Goal: Task Accomplishment & Management: Manage account settings

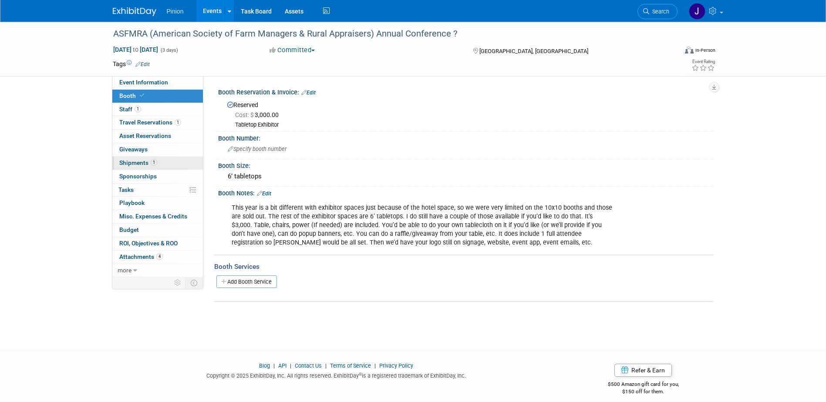
click at [140, 161] on span "Shipments 1" at bounding box center [138, 162] width 38 height 7
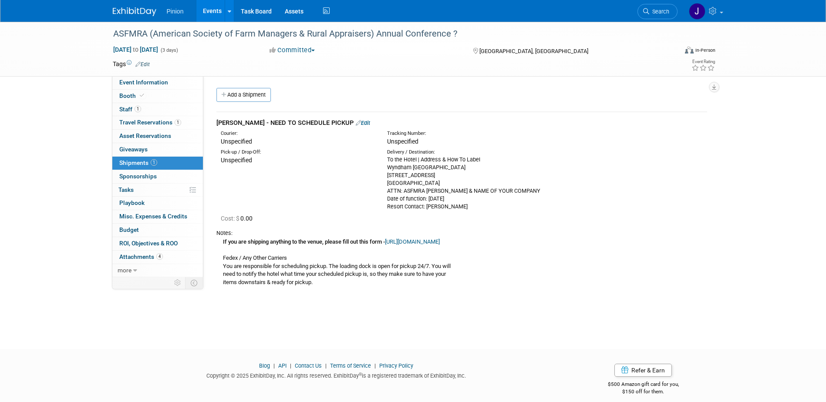
click at [440, 240] on link "[URL][DOMAIN_NAME]" at bounding box center [412, 242] width 55 height 7
click at [471, 167] on div "To the Hotel | Address & How To Label Wyndham [GEOGRAPHIC_DATA] [STREET_ADDRESS…" at bounding box center [463, 183] width 153 height 55
click at [473, 169] on div "To the Hotel | Address & How To Label Wyndham [GEOGRAPHIC_DATA] [STREET_ADDRESS…" at bounding box center [463, 183] width 153 height 55
drag, startPoint x: 467, startPoint y: 169, endPoint x: 418, endPoint y: 165, distance: 48.5
click at [418, 165] on div "To the Hotel | Address & How To Label Wyndham [GEOGRAPHIC_DATA] [STREET_ADDRESS…" at bounding box center [463, 183] width 153 height 55
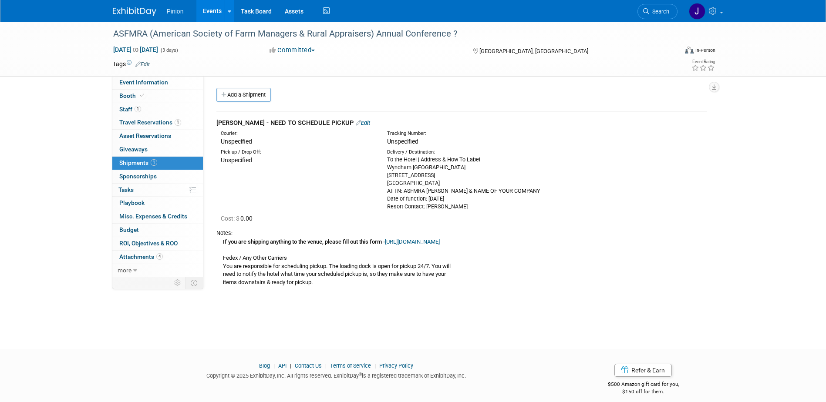
drag, startPoint x: 418, startPoint y: 165, endPoint x: 474, endPoint y: 171, distance: 55.6
click at [474, 172] on div "To the Hotel | Address & How To Label Wyndham [GEOGRAPHIC_DATA] [STREET_ADDRESS…" at bounding box center [463, 183] width 153 height 55
drag, startPoint x: 473, startPoint y: 170, endPoint x: 394, endPoint y: 167, distance: 78.9
click at [394, 167] on div "To the Hotel | Address & How To Label Wyndham [GEOGRAPHIC_DATA] [STREET_ADDRESS…" at bounding box center [463, 183] width 153 height 55
drag, startPoint x: 394, startPoint y: 167, endPoint x: 400, endPoint y: 165, distance: 6.2
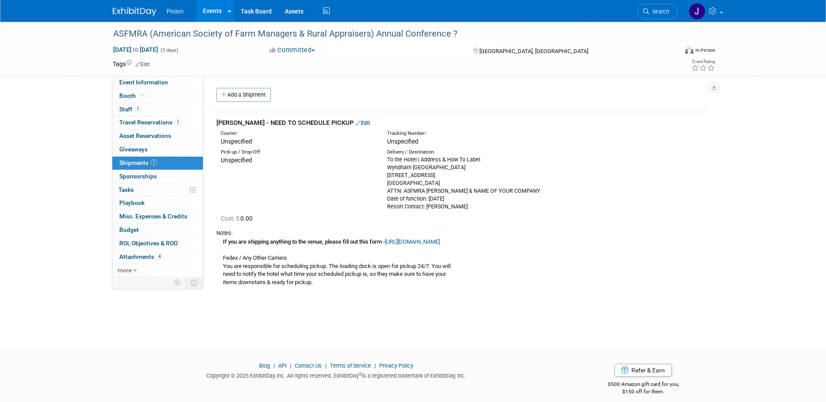
click at [471, 155] on div "Delivery / Destination:" at bounding box center [463, 152] width 153 height 7
drag, startPoint x: 472, startPoint y: 169, endPoint x: 351, endPoint y: 169, distance: 120.6
click at [351, 169] on div "Pick-up / Drop-Off: Unspecified Delivery / Destination: To the Hotel | Address …" at bounding box center [462, 178] width 504 height 64
click at [303, 157] on div "Unspecified" at bounding box center [297, 160] width 153 height 9
drag, startPoint x: 471, startPoint y: 166, endPoint x: 389, endPoint y: 166, distance: 82.7
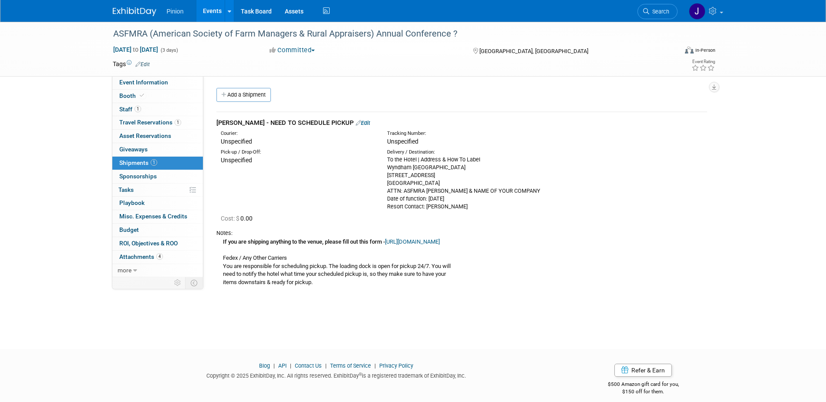
click at [389, 166] on div "To the Hotel | Address & How To Label Wyndham [GEOGRAPHIC_DATA] [STREET_ADDRESS…" at bounding box center [463, 183] width 153 height 55
drag, startPoint x: 399, startPoint y: 170, endPoint x: 410, endPoint y: 164, distance: 13.0
click at [410, 164] on div "To the Hotel | Address & How To Label Wyndham [GEOGRAPHIC_DATA] [STREET_ADDRESS…" at bounding box center [463, 183] width 153 height 55
drag, startPoint x: 472, startPoint y: 168, endPoint x: 388, endPoint y: 171, distance: 83.6
click at [388, 171] on div "To the Hotel | Address & How To Label Wyndham [GEOGRAPHIC_DATA] [STREET_ADDRESS…" at bounding box center [463, 183] width 153 height 55
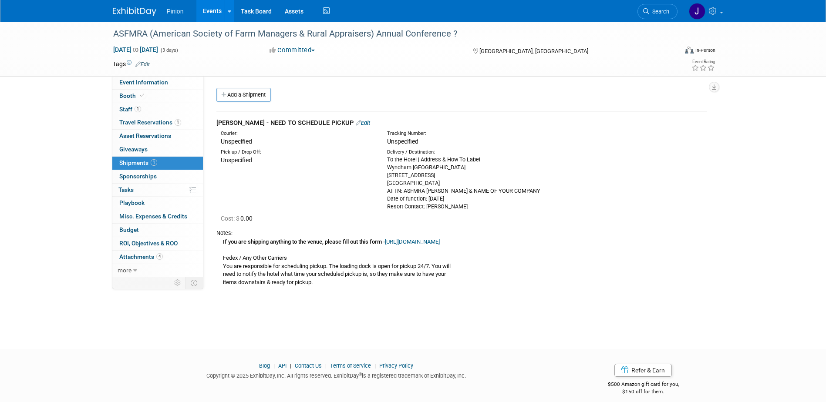
drag, startPoint x: 388, startPoint y: 171, endPoint x: 390, endPoint y: 165, distance: 6.9
copy div "Wyndham [GEOGRAPHIC_DATA]"
click at [571, 147] on div "Pick-up / Drop-Off: Unspecified Delivery / Destination: To the Hotel | Address …" at bounding box center [462, 178] width 504 height 64
click at [436, 170] on div "To the Hotel | Address & How To Label Wyndham [GEOGRAPHIC_DATA] [STREET_ADDRESS…" at bounding box center [463, 183] width 153 height 55
drag, startPoint x: 440, startPoint y: 176, endPoint x: 387, endPoint y: 176, distance: 52.7
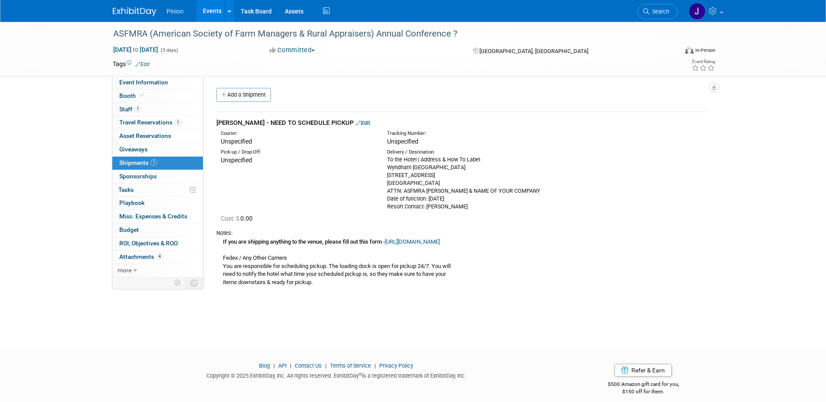
click at [387, 176] on div "To the Hotel | Address & How To Label Wyndham [GEOGRAPHIC_DATA] [STREET_ADDRESS…" at bounding box center [463, 183] width 153 height 55
drag, startPoint x: 387, startPoint y: 176, endPoint x: 392, endPoint y: 175, distance: 5.1
copy div "[STREET_ADDRESS]"
drag, startPoint x: 454, startPoint y: 183, endPoint x: 439, endPoint y: 183, distance: 15.2
click at [439, 183] on div "To the Hotel | Address & How To Label Wyndham [GEOGRAPHIC_DATA] [STREET_ADDRESS…" at bounding box center [463, 183] width 153 height 55
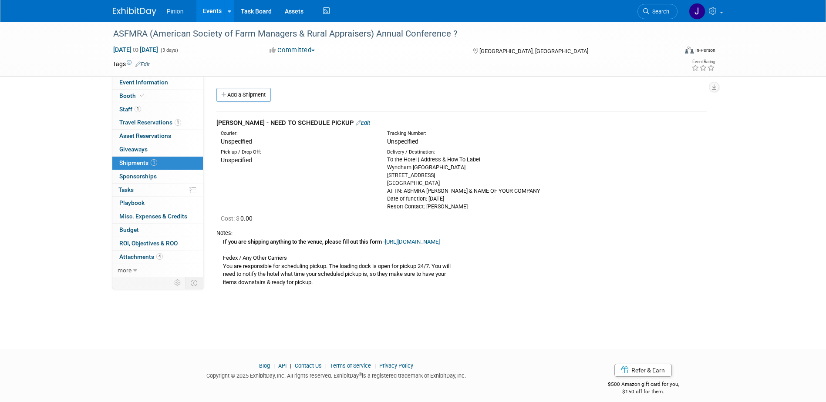
copy div "33767"
click at [532, 190] on div "To the Hotel | Address & How To Label Wyndham [GEOGRAPHIC_DATA] [STREET_ADDRESS…" at bounding box center [463, 183] width 153 height 55
drag, startPoint x: 531, startPoint y: 190, endPoint x: 388, endPoint y: 191, distance: 142.8
click at [388, 191] on div "To the Hotel | Address & How To Label Wyndham [GEOGRAPHIC_DATA] [STREET_ADDRESS…" at bounding box center [463, 183] width 153 height 55
drag, startPoint x: 388, startPoint y: 191, endPoint x: 395, endPoint y: 191, distance: 7.0
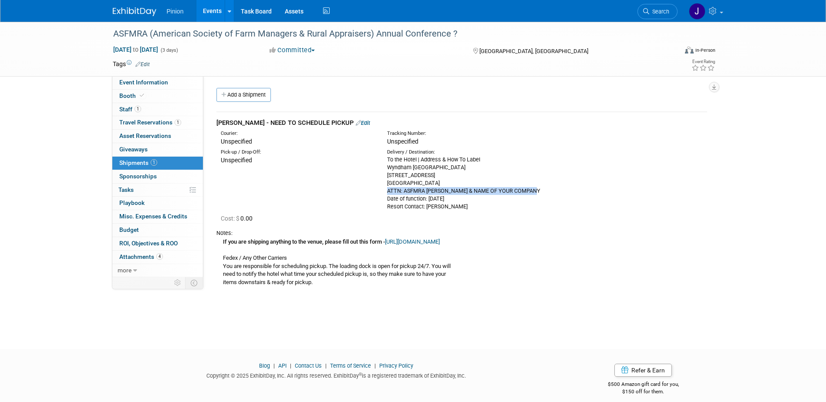
copy div "ATTN: ASFMRA [PERSON_NAME] & NAME OF YOUR COMPANY"
click at [451, 204] on div "To the Hotel | Address & How To Label Wyndham [GEOGRAPHIC_DATA] [STREET_ADDRESS…" at bounding box center [463, 183] width 153 height 55
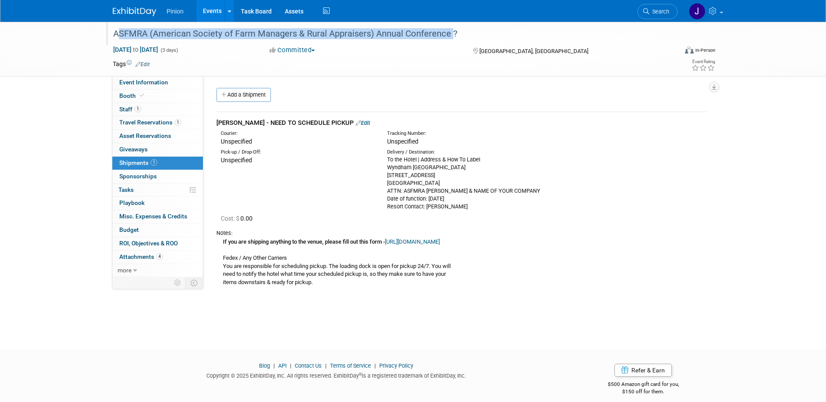
drag, startPoint x: 445, startPoint y: 34, endPoint x: 112, endPoint y: 30, distance: 332.6
click at [112, 30] on div "ASFMRA (American Society of Farm Managers & Rural Appraisers) Annual Conference…" at bounding box center [387, 34] width 554 height 16
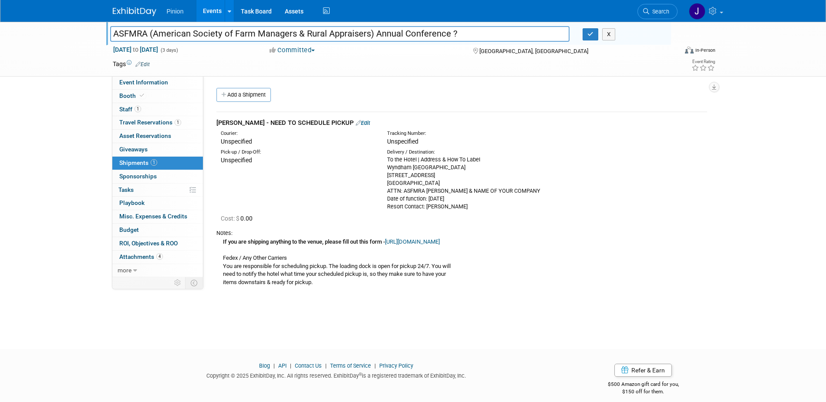
drag, startPoint x: 447, startPoint y: 32, endPoint x: 86, endPoint y: 26, distance: 361.3
click at [86, 26] on div "ASFMRA (American Society of Farm Managers & Rural Appraisers) Annual Conference…" at bounding box center [413, 49] width 826 height 55
type input "ASFMRA (American Society of Farm Managers & Rural Appraisers) Annual Conference"
drag, startPoint x: 594, startPoint y: 34, endPoint x: 574, endPoint y: 34, distance: 20.0
click at [594, 35] on button "button" at bounding box center [590, 34] width 16 height 12
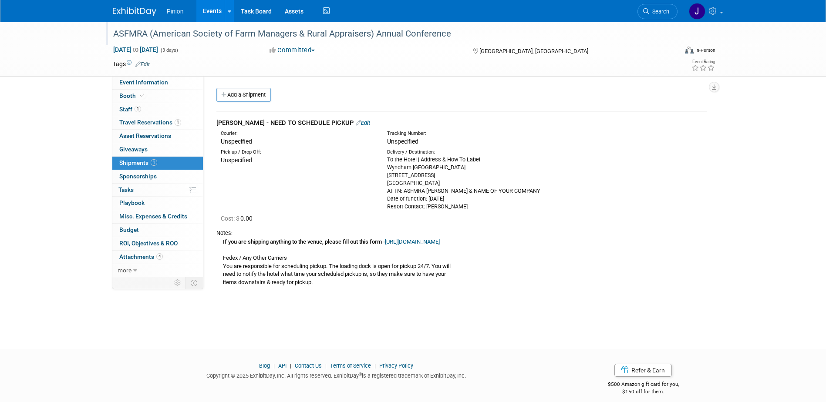
click at [343, 119] on div "[PERSON_NAME] - NEED TO SCHEDULE PICKUP Edit" at bounding box center [461, 122] width 491 height 9
click at [356, 123] on link "Edit" at bounding box center [363, 123] width 14 height 7
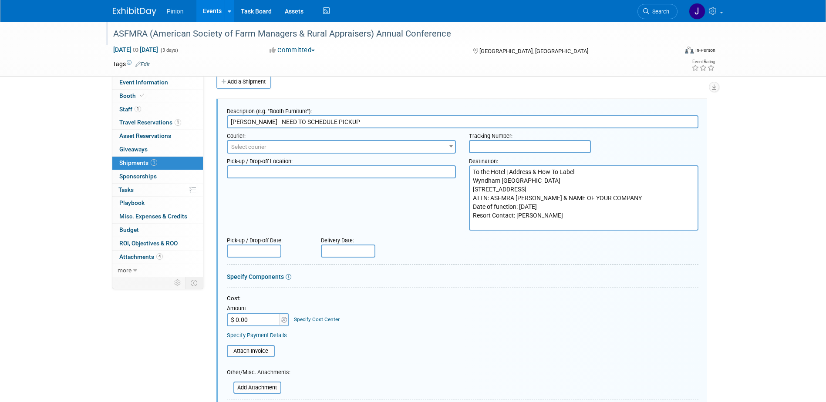
click at [256, 123] on input "[PERSON_NAME] - NEED TO SCHEDULE PICKUP" at bounding box center [462, 121] width 471 height 13
click at [254, 122] on input "[PERSON_NAME] - NEED TO SCHEDULE PICKUP" at bounding box center [462, 121] width 471 height 13
paste input "Order #27804786"
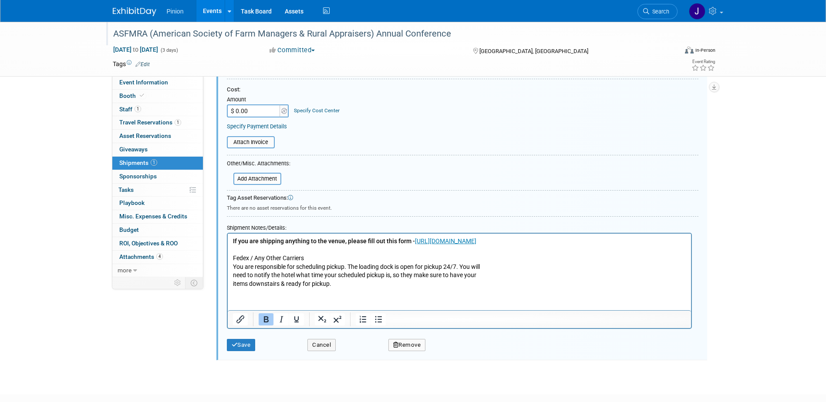
scroll to position [224, 0]
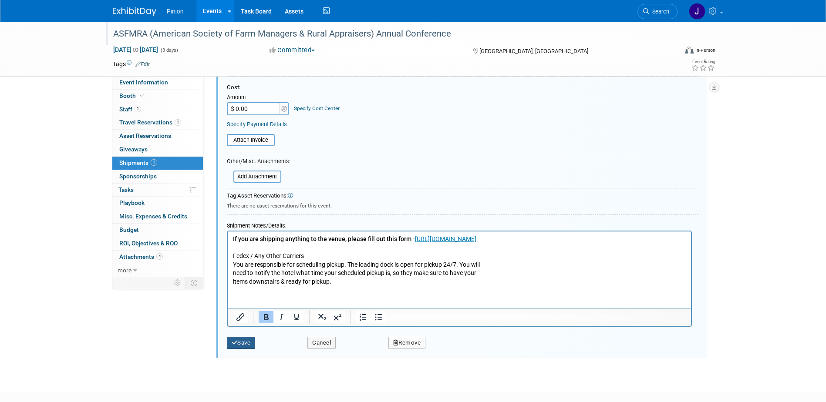
type input "[PERSON_NAME] Order #27804786 - NEED TO SCHEDULE PICKUP"
click at [252, 342] on button "Save" at bounding box center [241, 343] width 29 height 12
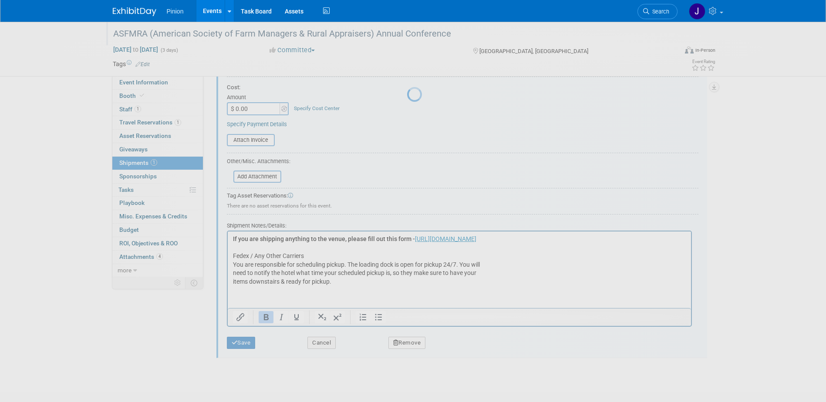
scroll to position [8, 0]
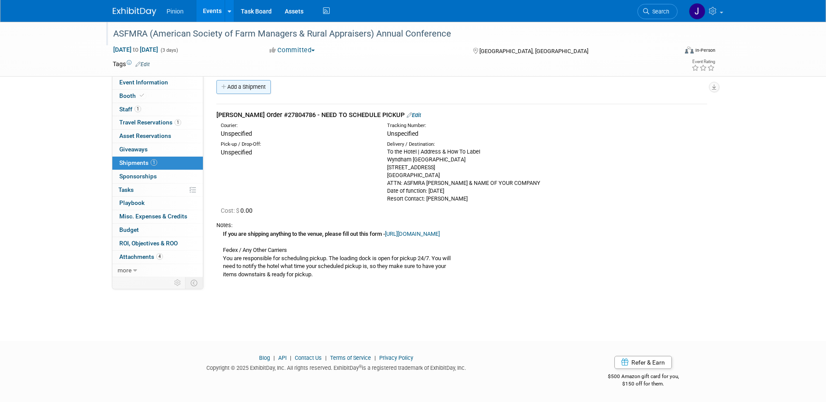
click at [263, 92] on link "Add a Shipment" at bounding box center [243, 87] width 54 height 14
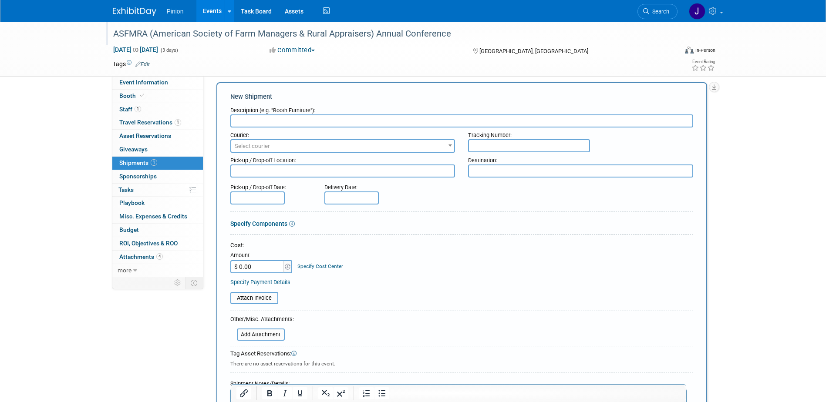
scroll to position [0, 0]
click at [279, 338] on input "file" at bounding box center [232, 335] width 104 height 10
click at [322, 124] on input "text" at bounding box center [461, 120] width 463 height 13
drag, startPoint x: 397, startPoint y: 328, endPoint x: 365, endPoint y: 327, distance: 32.2
click at [365, 327] on span "EXTERNAL Pinion Store Order Confirmation #27804786.msg" at bounding box center [327, 330] width 164 height 7
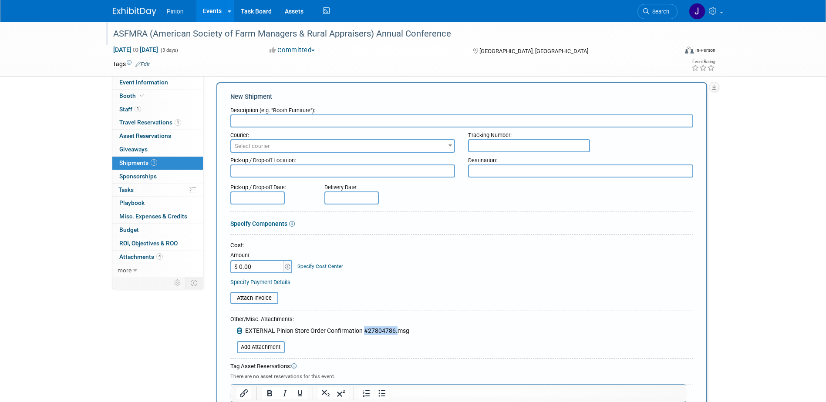
drag, startPoint x: 365, startPoint y: 327, endPoint x: 369, endPoint y: 329, distance: 4.5
copy span "#27804786."
click at [312, 123] on input "text" at bounding box center [461, 120] width 463 height 13
paste input "#27804786."
click at [234, 119] on input "#27804786." at bounding box center [461, 120] width 463 height 13
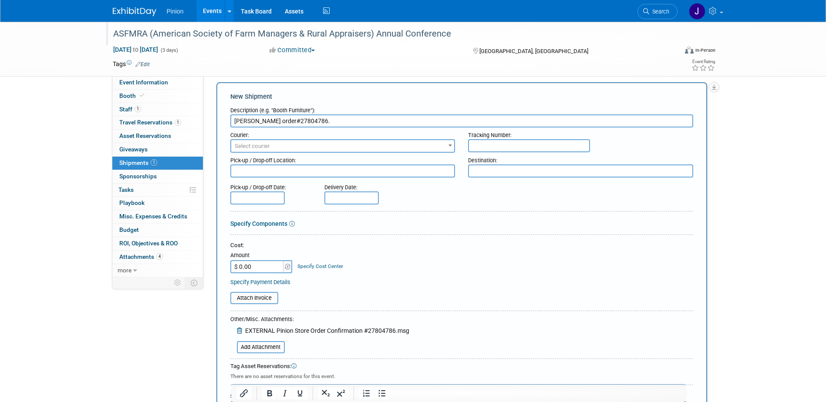
type input "[PERSON_NAME] order #27804786."
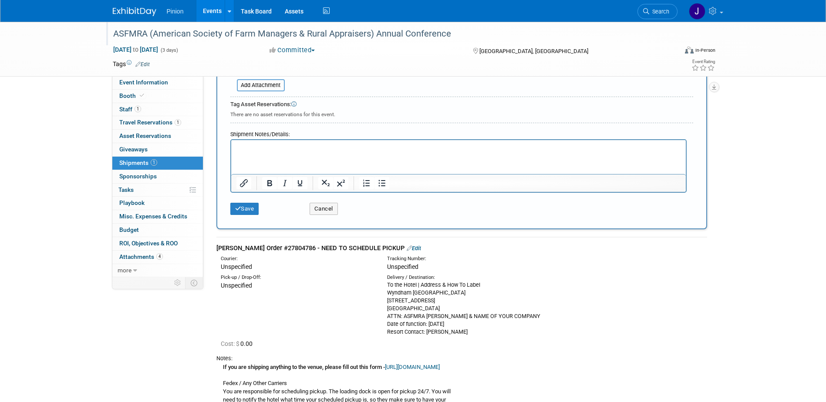
scroll to position [8, 0]
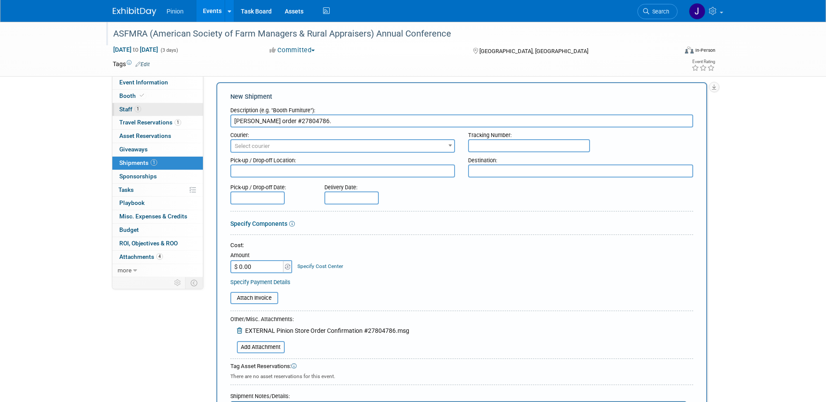
drag, startPoint x: 313, startPoint y: 120, endPoint x: 155, endPoint y: 104, distance: 158.4
click at [118, 104] on div "Event Information Event Info Booth Booth 1 Staff 1 Staff 1 Travel Reservations …" at bounding box center [413, 349] width 614 height 670
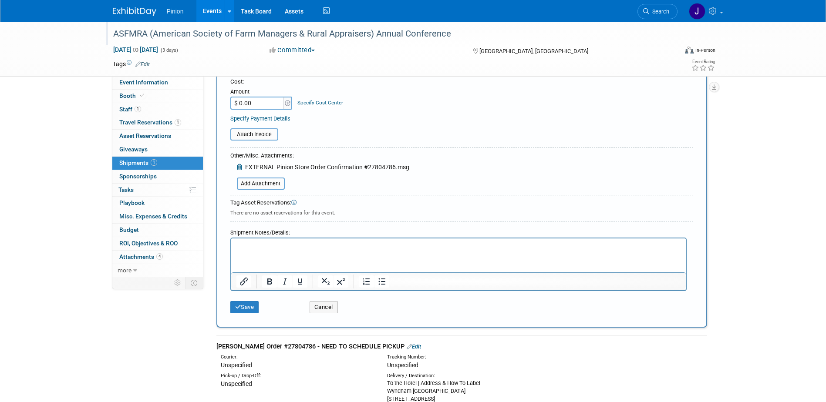
scroll to position [176, 0]
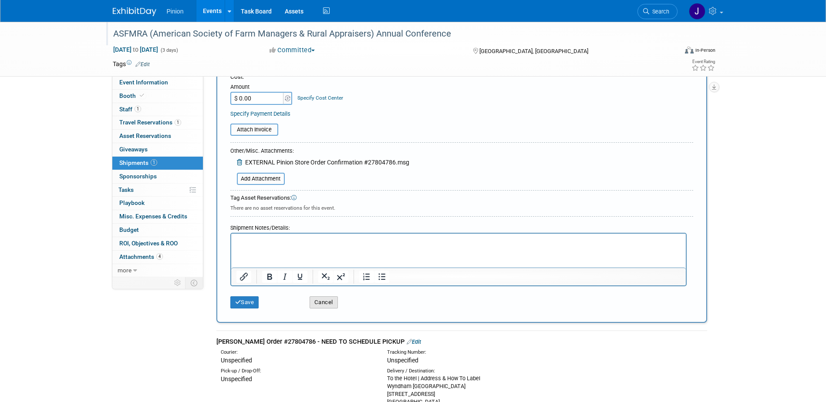
click at [317, 299] on button "Cancel" at bounding box center [323, 302] width 28 height 12
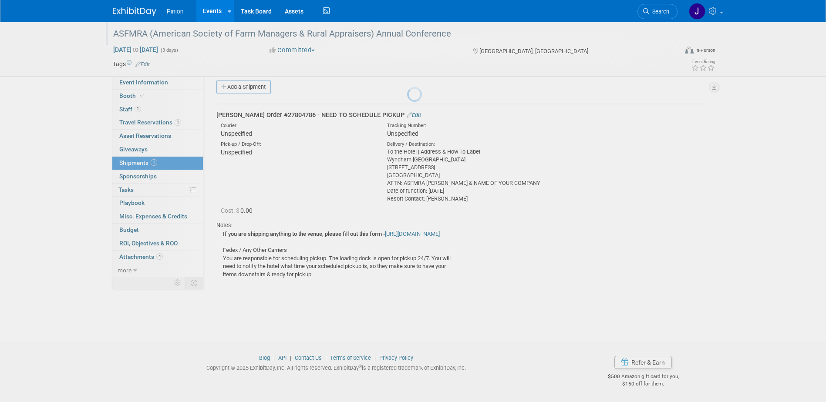
scroll to position [0, 0]
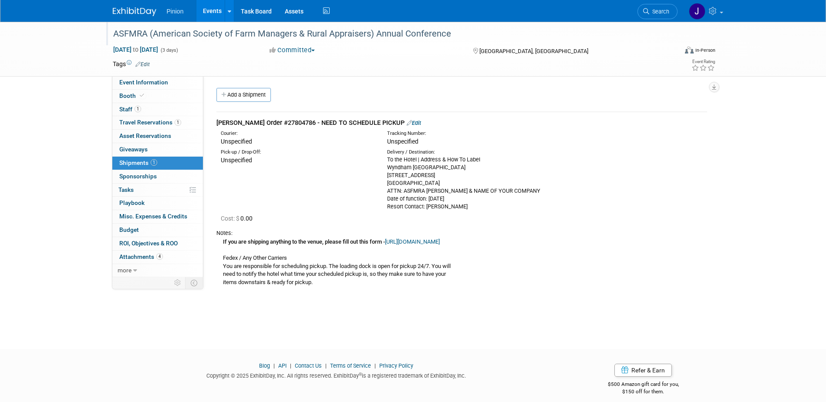
click at [407, 123] on link "Edit" at bounding box center [414, 123] width 14 height 7
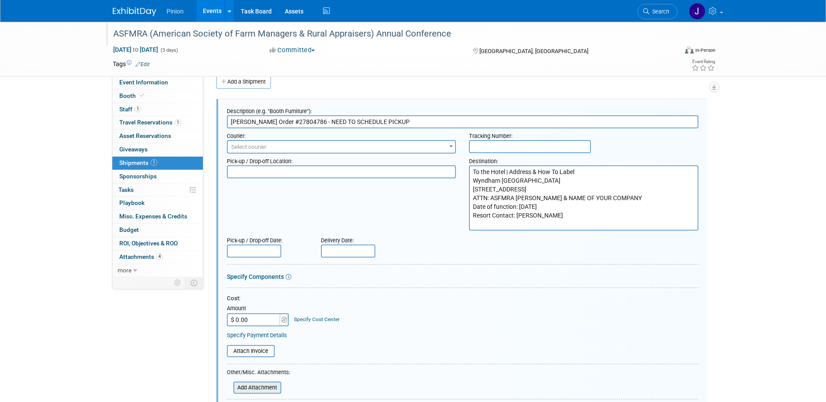
click at [266, 385] on input "file" at bounding box center [229, 388] width 104 height 10
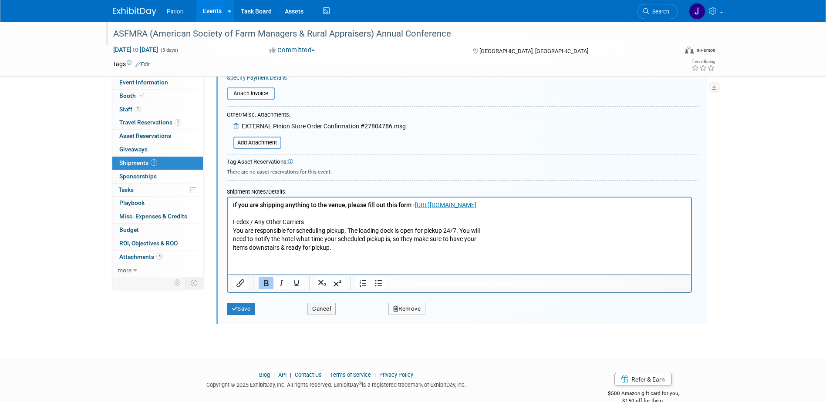
scroll to position [272, 0]
click at [242, 307] on button "Save" at bounding box center [241, 308] width 29 height 12
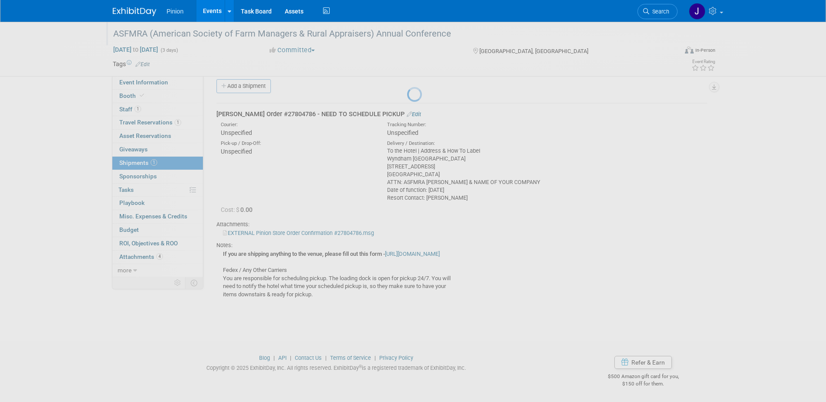
scroll to position [9, 0]
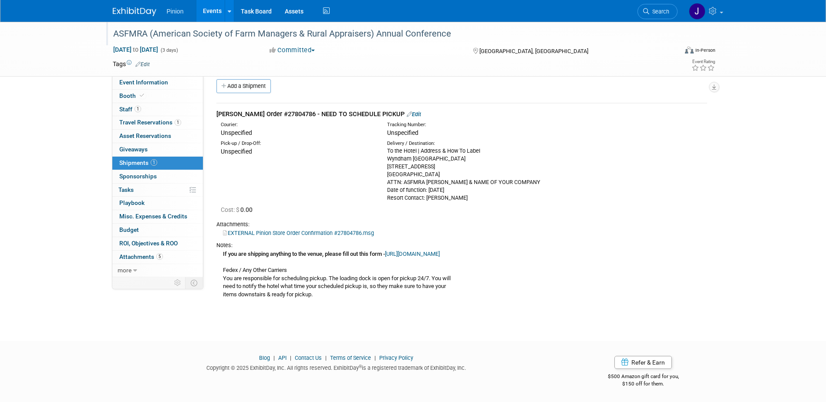
click at [407, 115] on link "Edit" at bounding box center [414, 114] width 14 height 7
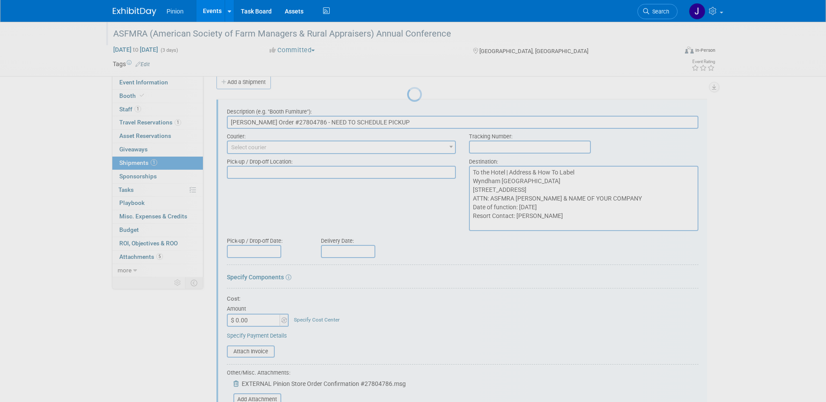
scroll to position [13, 0]
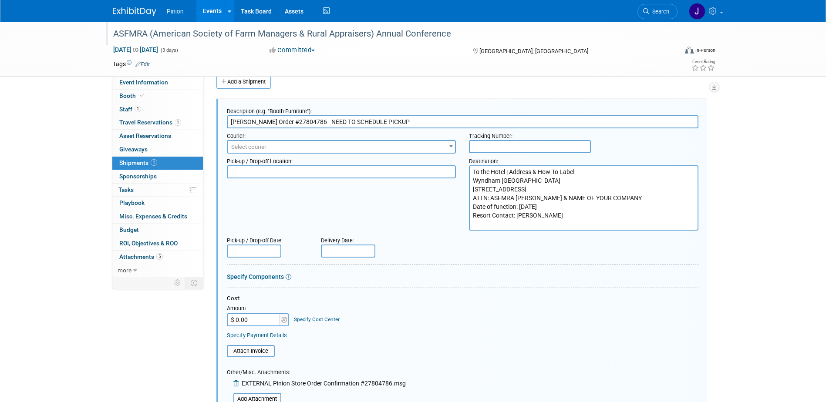
click at [335, 249] on input "text" at bounding box center [348, 251] width 54 height 13
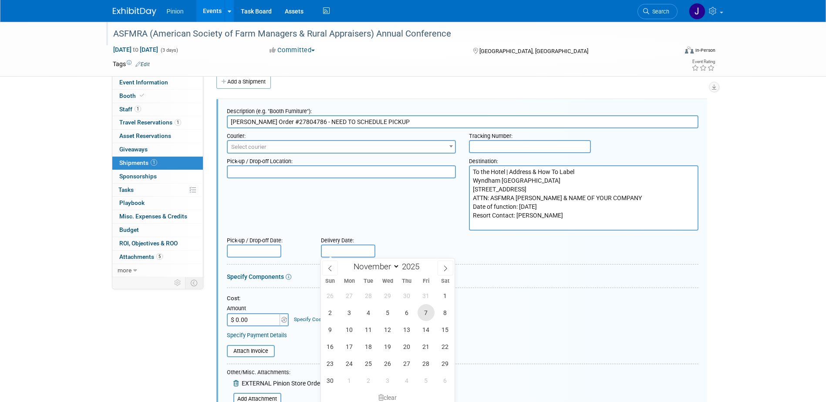
click at [425, 313] on span "7" at bounding box center [425, 312] width 17 height 17
type input "[DATE]"
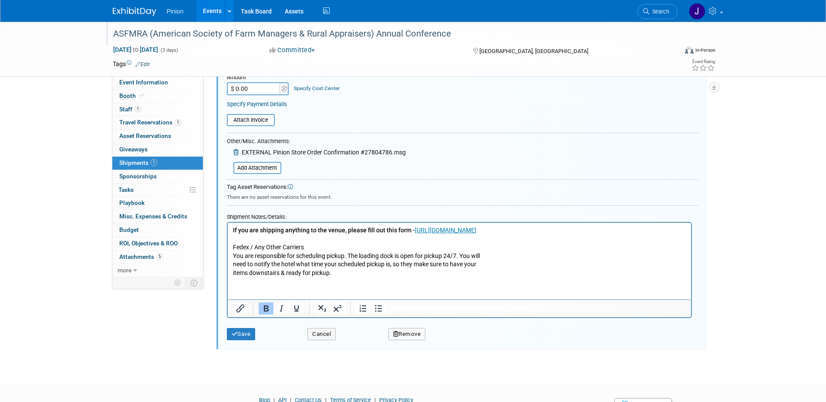
scroll to position [246, 0]
click at [241, 331] on button "Save" at bounding box center [241, 332] width 29 height 12
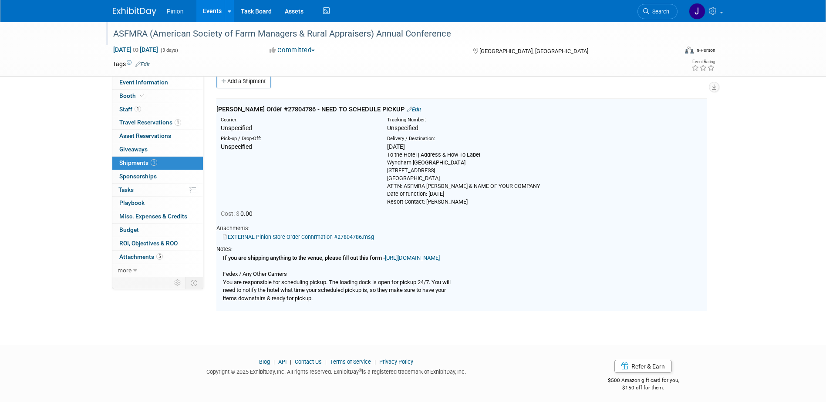
scroll to position [13, 0]
